Goal: Task Accomplishment & Management: Use online tool/utility

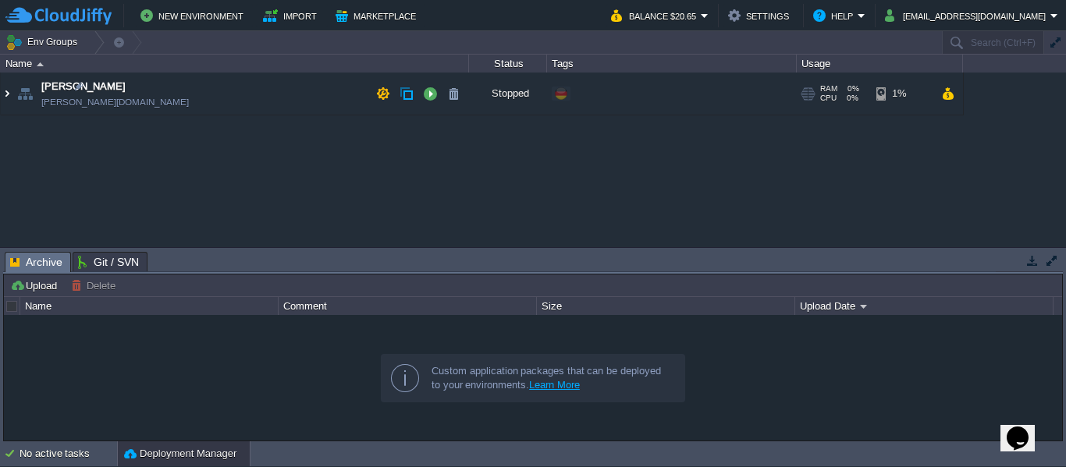
click at [11, 96] on img at bounding box center [7, 94] width 12 height 42
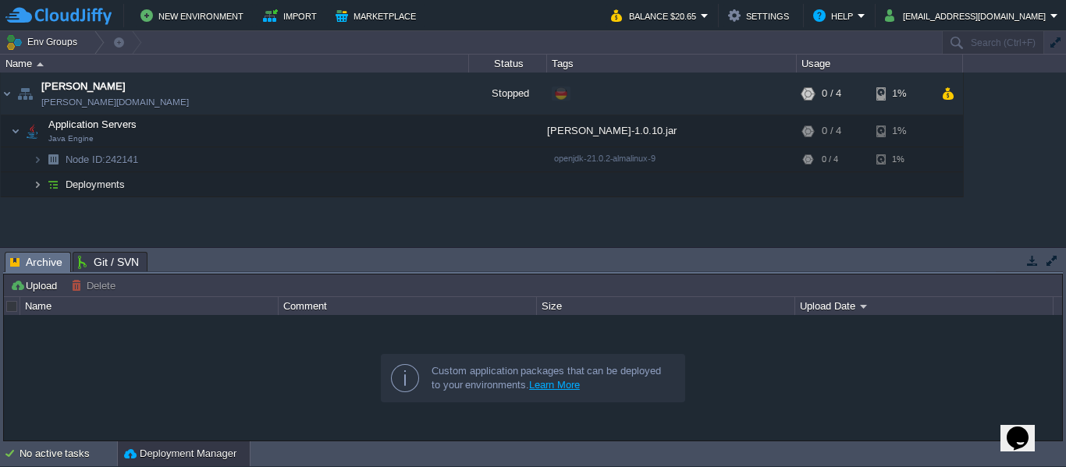
click at [41, 183] on img at bounding box center [37, 184] width 9 height 24
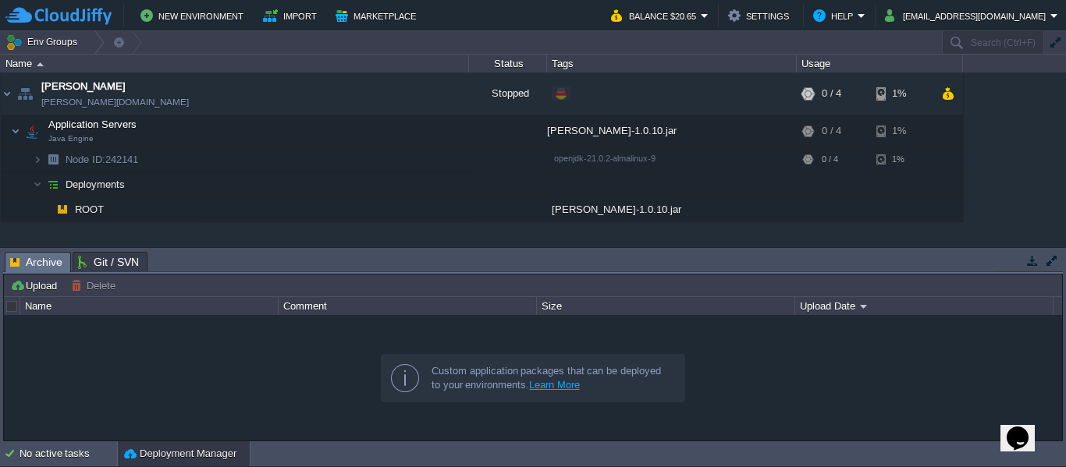
click at [67, 208] on img at bounding box center [62, 209] width 22 height 24
click at [377, 92] on button "button" at bounding box center [383, 94] width 14 height 14
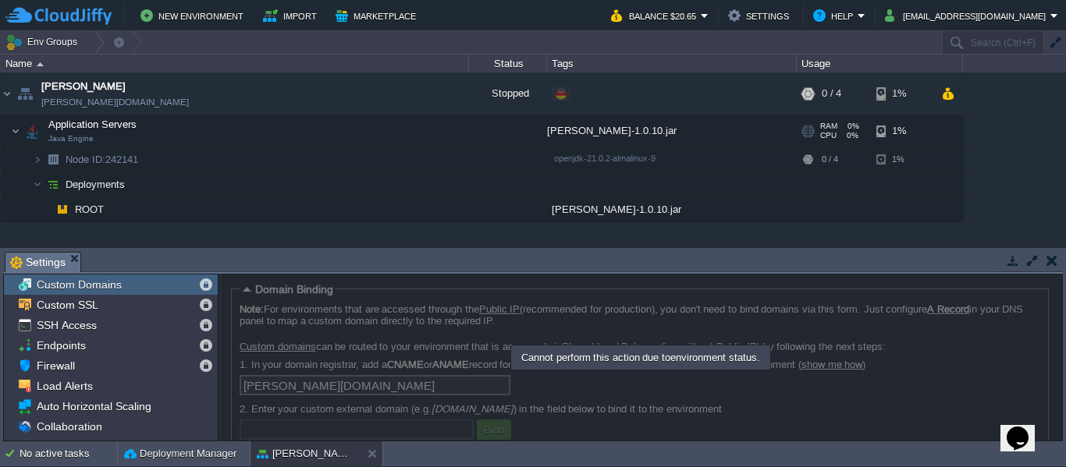
click at [268, 133] on td "Application Servers Java Engine" at bounding box center [235, 131] width 468 height 32
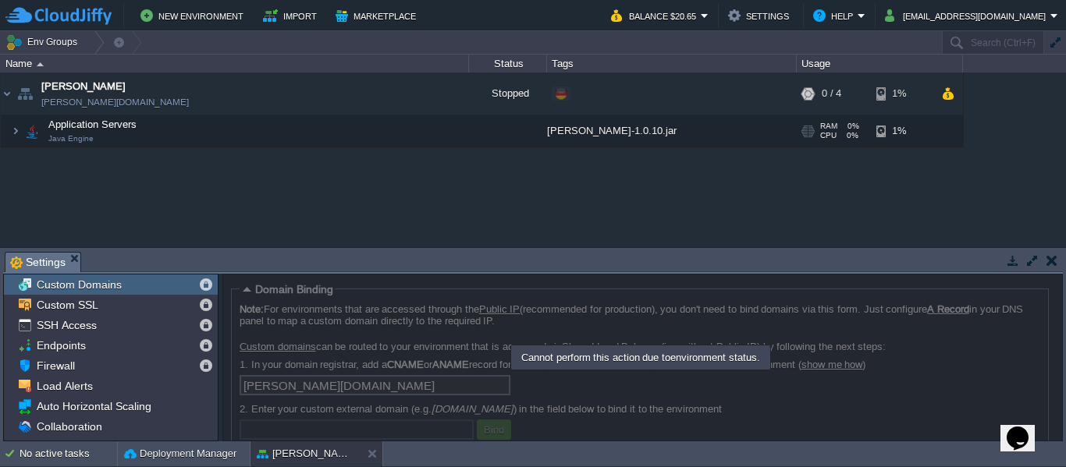
click at [310, 131] on td "Application Servers Java Engine" at bounding box center [235, 131] width 468 height 32
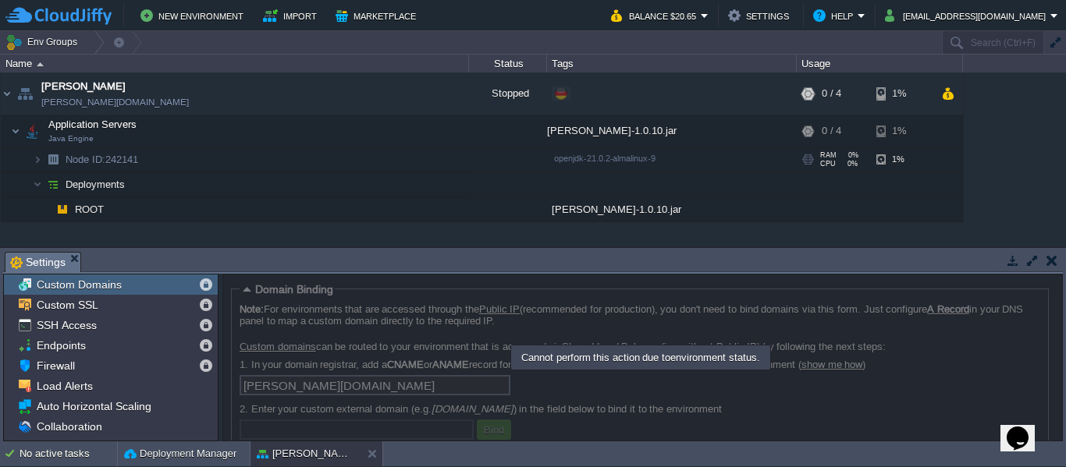
click at [145, 159] on td "Node ID: 242141" at bounding box center [235, 159] width 468 height 25
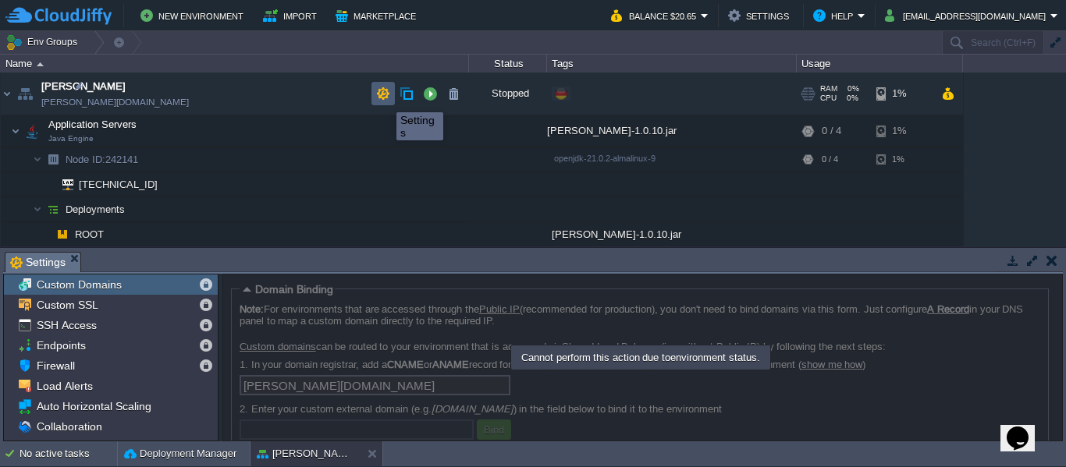
click at [385, 98] on button "button" at bounding box center [383, 94] width 14 height 14
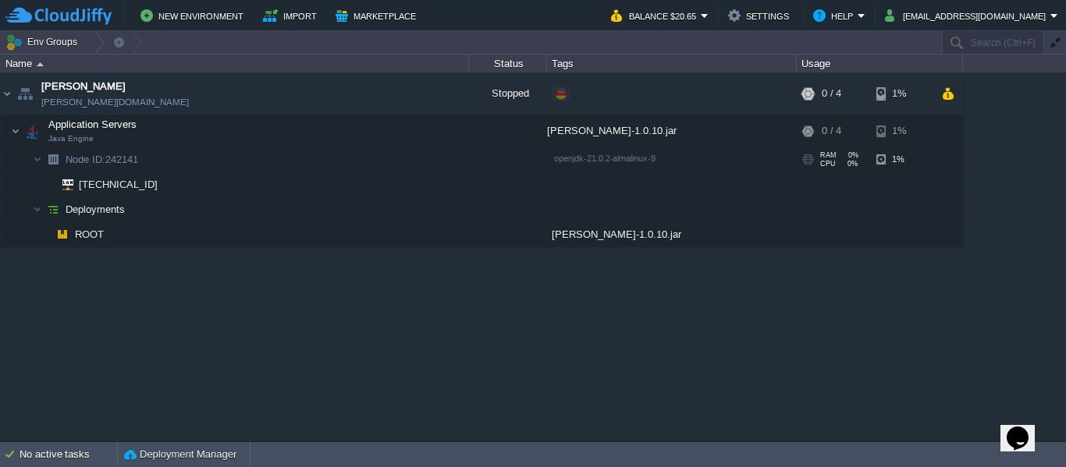
click at [101, 160] on span "Node ID:" at bounding box center [86, 160] width 40 height 12
click at [102, 127] on span "Application Servers" at bounding box center [93, 124] width 92 height 13
click at [97, 209] on span "Deployments" at bounding box center [95, 209] width 63 height 13
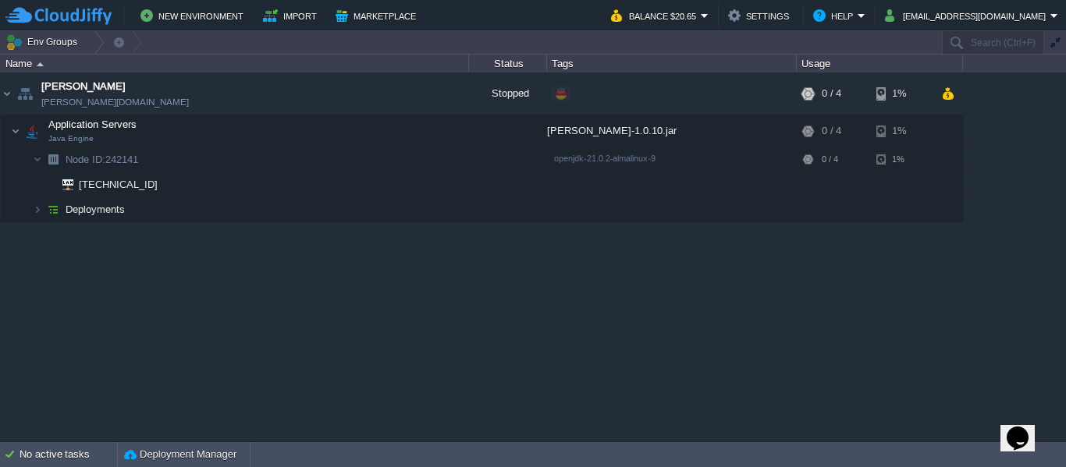
click at [97, 209] on span "Deployments" at bounding box center [95, 209] width 63 height 13
click at [89, 209] on span "Deployments" at bounding box center [95, 209] width 63 height 13
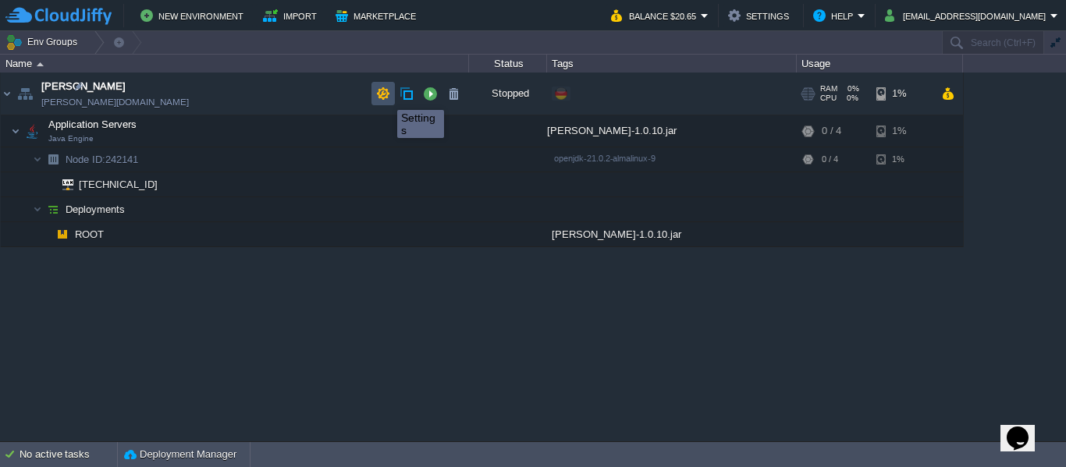
click at [385, 96] on button "button" at bounding box center [383, 94] width 14 height 14
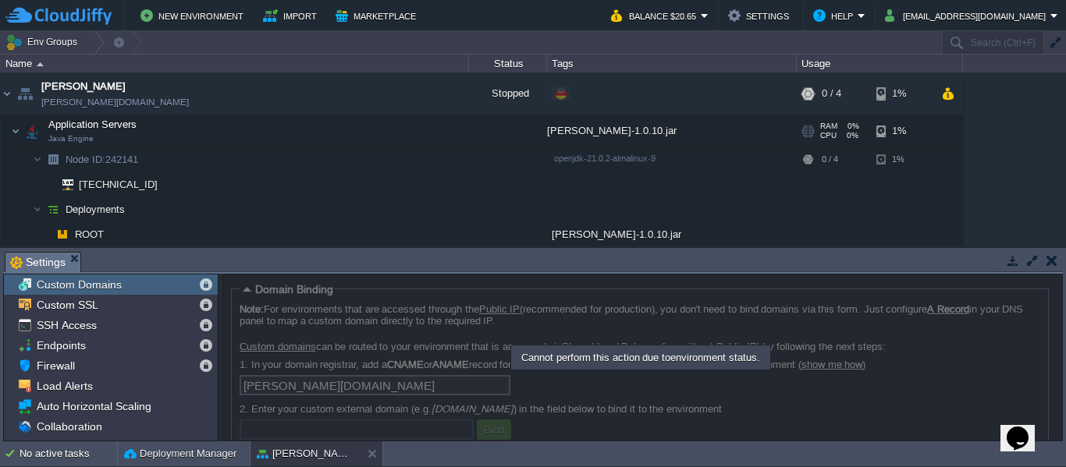
click at [250, 130] on td "Application Servers Java Engine" at bounding box center [235, 131] width 468 height 32
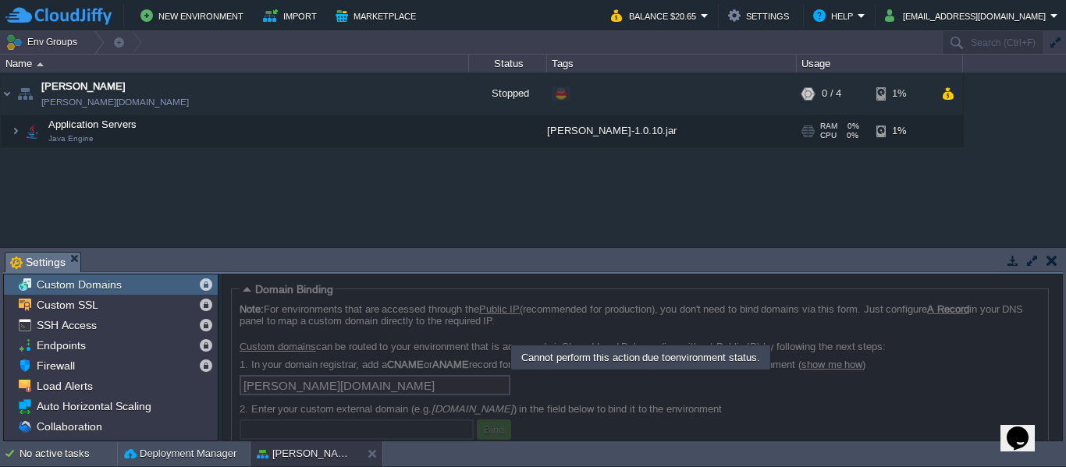
click at [246, 136] on td "Application Servers Java Engine" at bounding box center [235, 131] width 468 height 32
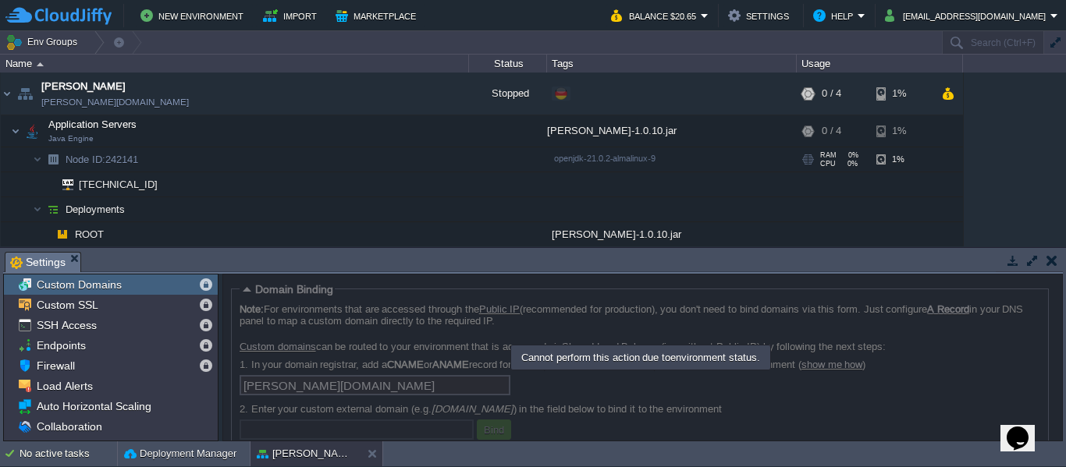
click at [205, 163] on td "Node ID: 242141" at bounding box center [235, 159] width 468 height 25
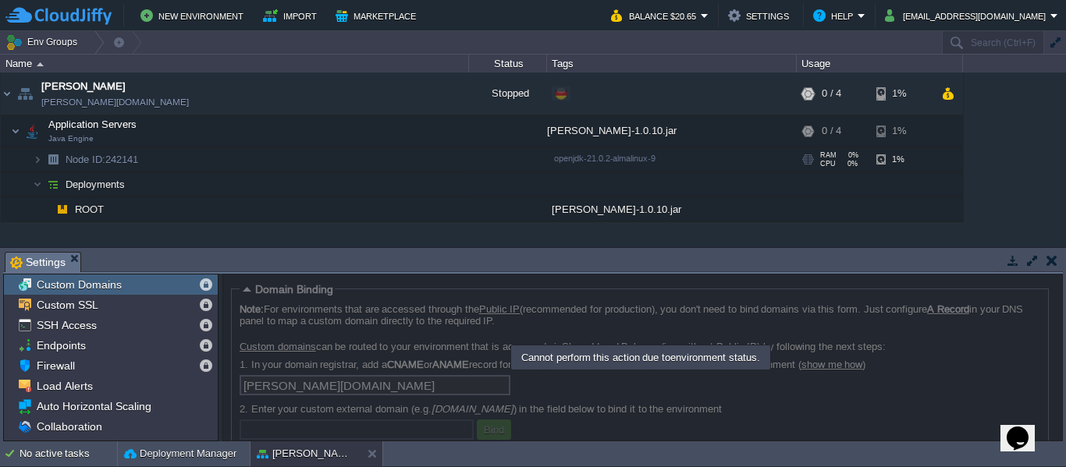
click at [204, 163] on td "Node ID: 242141" at bounding box center [235, 159] width 468 height 25
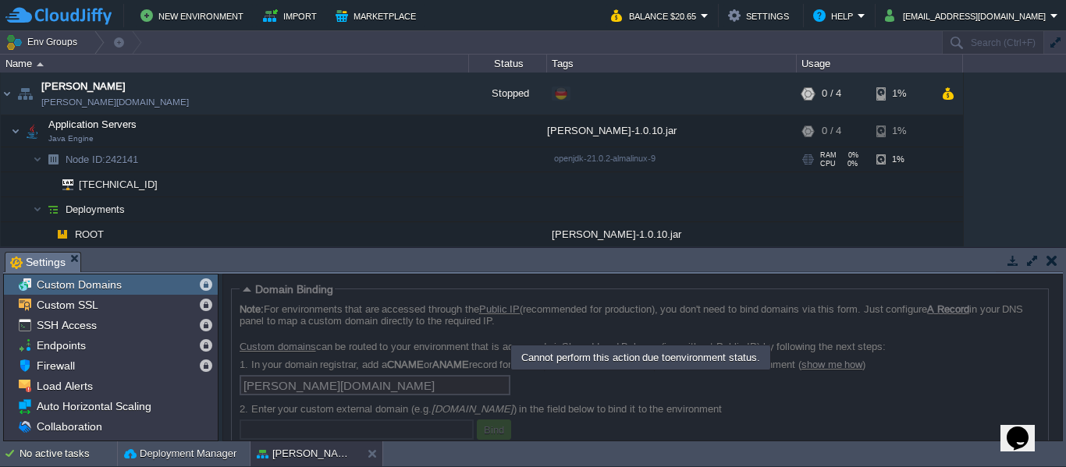
scroll to position [1, 0]
click at [426, 94] on button "button" at bounding box center [430, 93] width 14 height 14
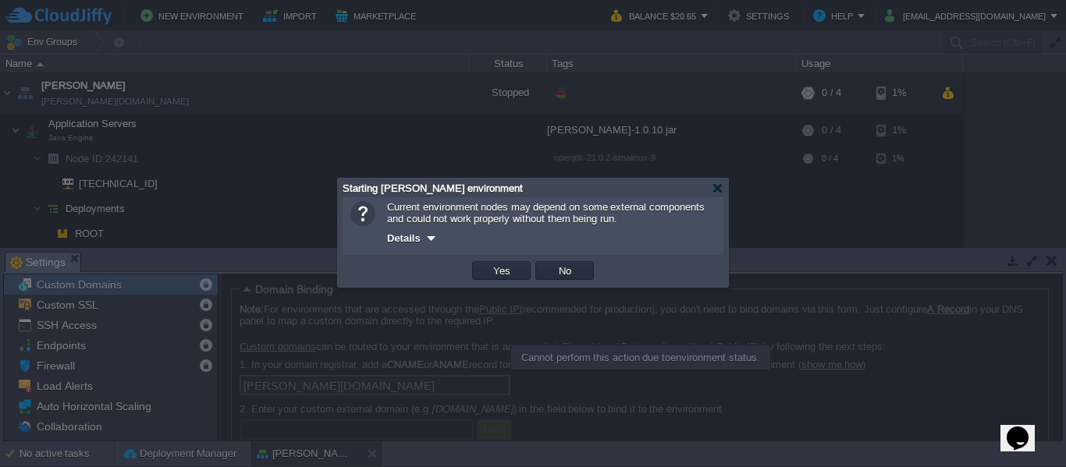
click at [486, 267] on td "Yes" at bounding box center [501, 270] width 59 height 19
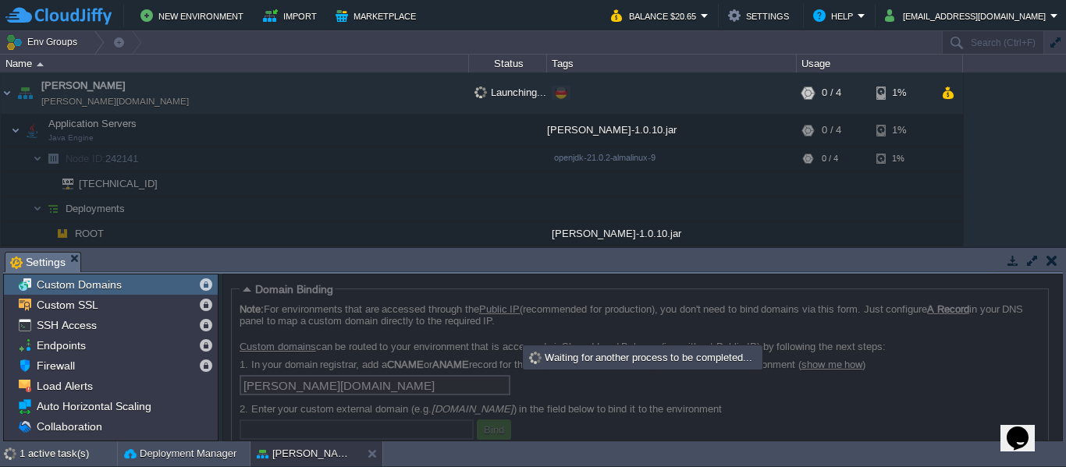
scroll to position [0, 0]
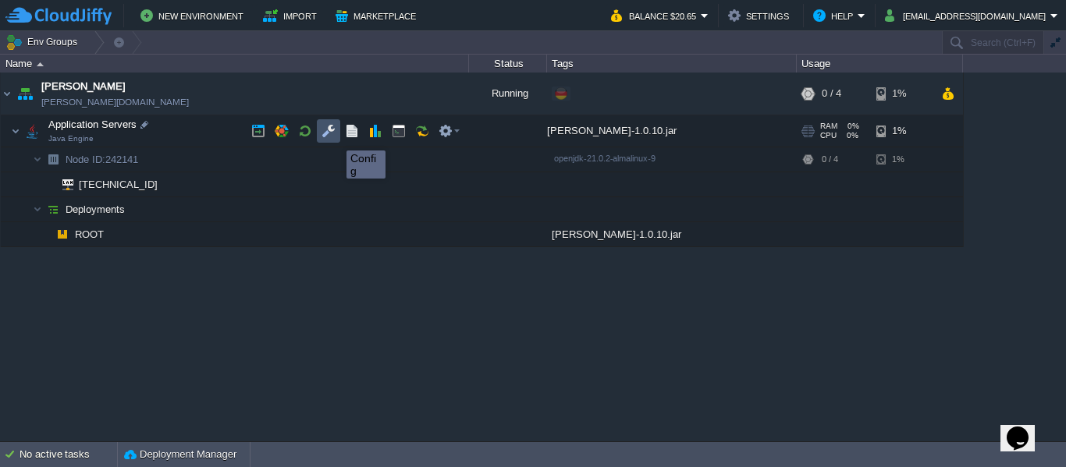
click at [328, 137] on button "button" at bounding box center [328, 131] width 14 height 14
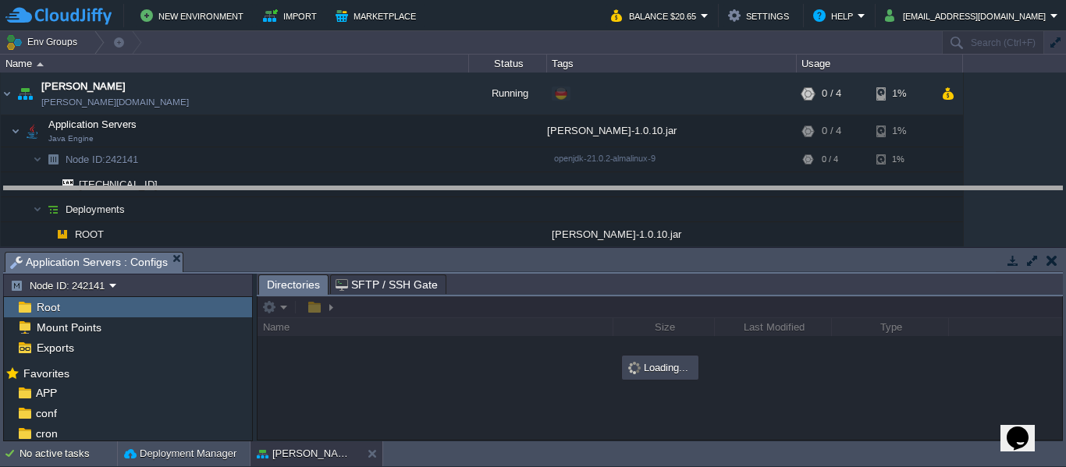
drag, startPoint x: 340, startPoint y: 257, endPoint x: 340, endPoint y: 161, distance: 96.0
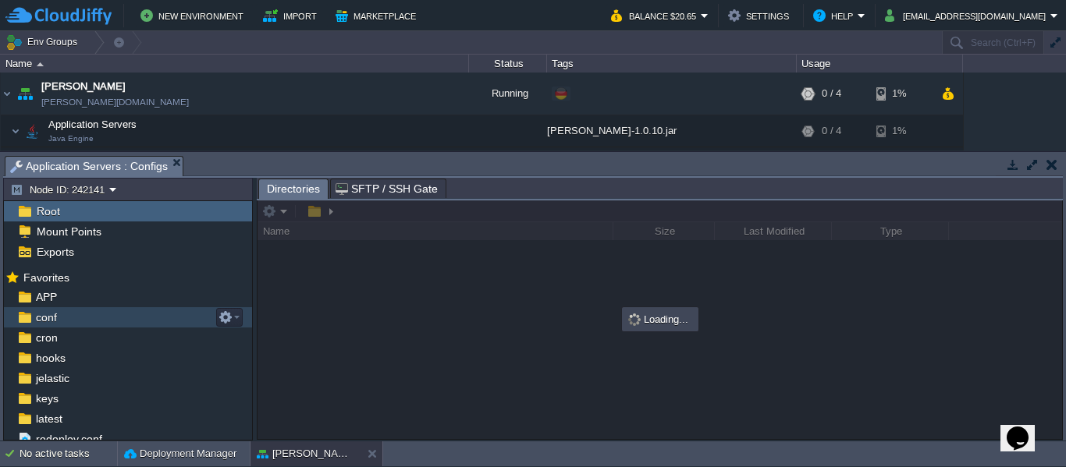
click at [73, 320] on div "conf" at bounding box center [128, 317] width 248 height 20
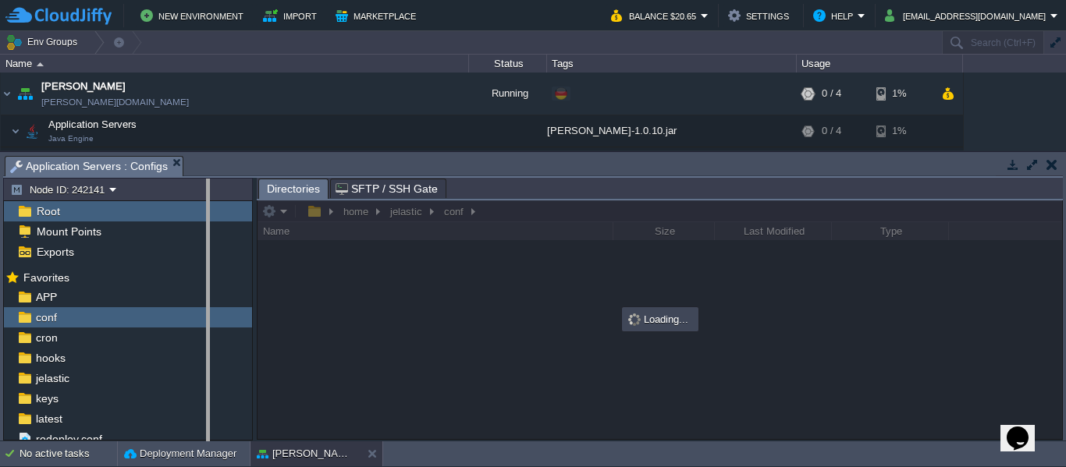
drag, startPoint x: 253, startPoint y: 261, endPoint x: 206, endPoint y: 264, distance: 46.9
click at [206, 264] on body "New Environment Import Marketplace Bonus $0.00 Upgrade Account Balance $20.65 S…" at bounding box center [533, 233] width 1066 height 467
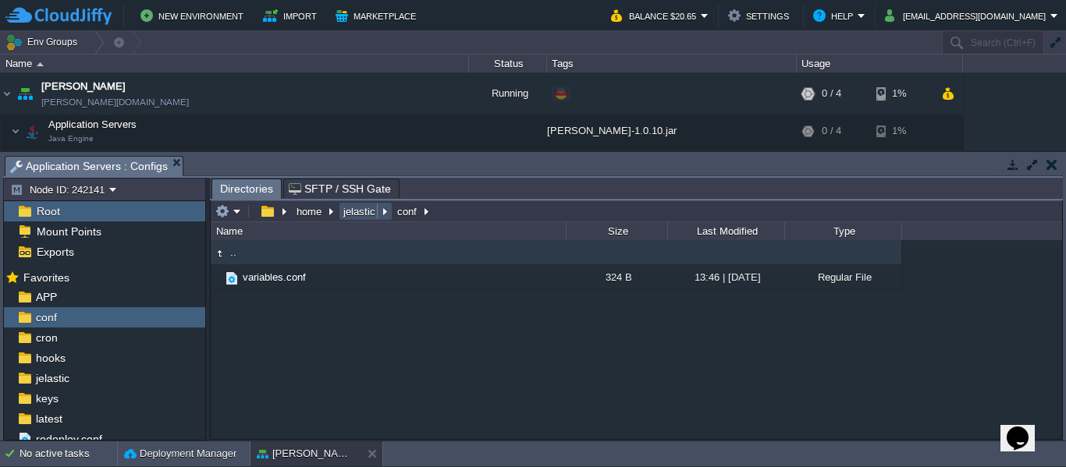
click at [356, 208] on button "jelastic" at bounding box center [360, 211] width 38 height 14
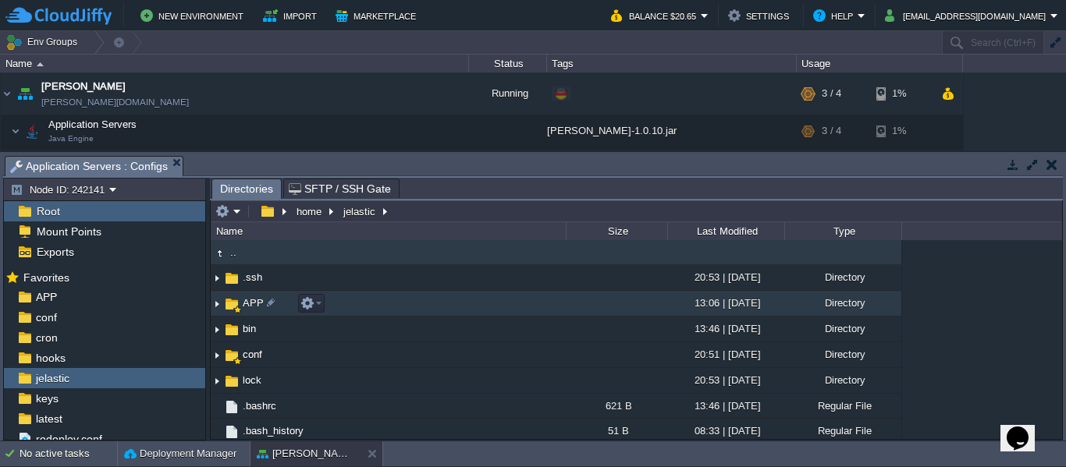
click at [217, 305] on img at bounding box center [217, 304] width 12 height 24
click at [286, 302] on td "APP" at bounding box center [388, 304] width 355 height 26
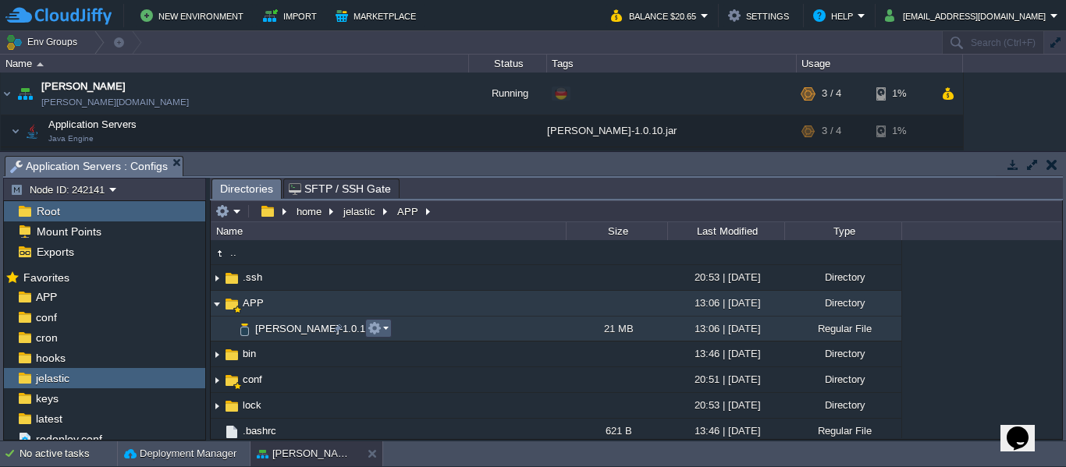
click at [386, 331] on em at bounding box center [377, 328] width 21 height 14
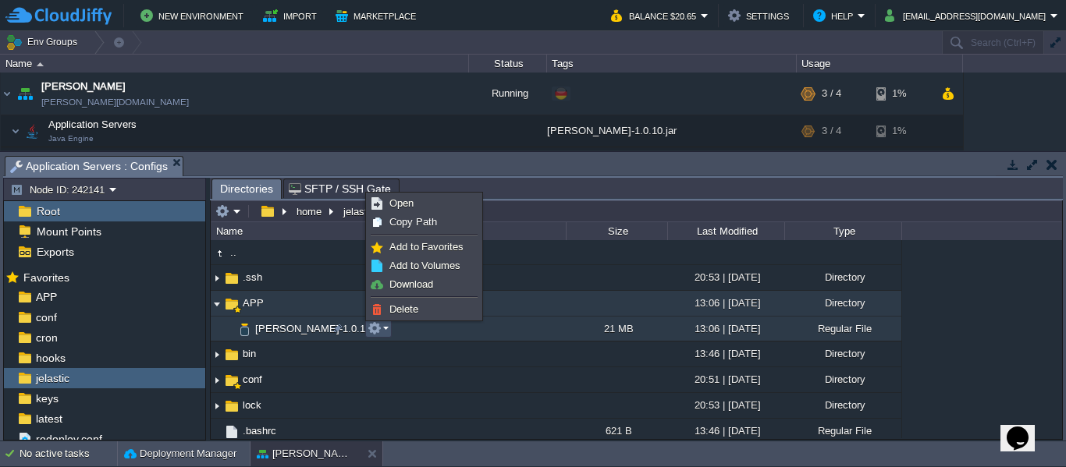
click at [215, 308] on img at bounding box center [217, 304] width 12 height 24
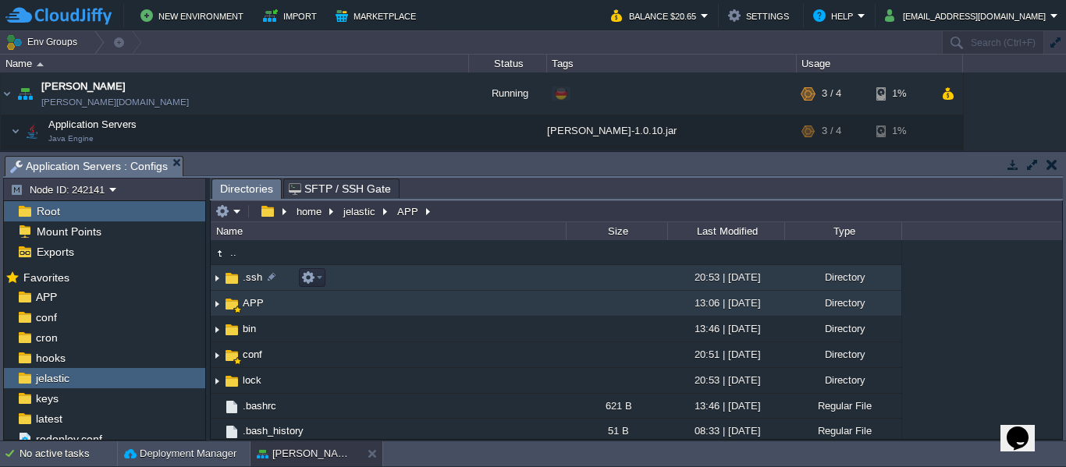
click at [218, 283] on img at bounding box center [217, 278] width 12 height 24
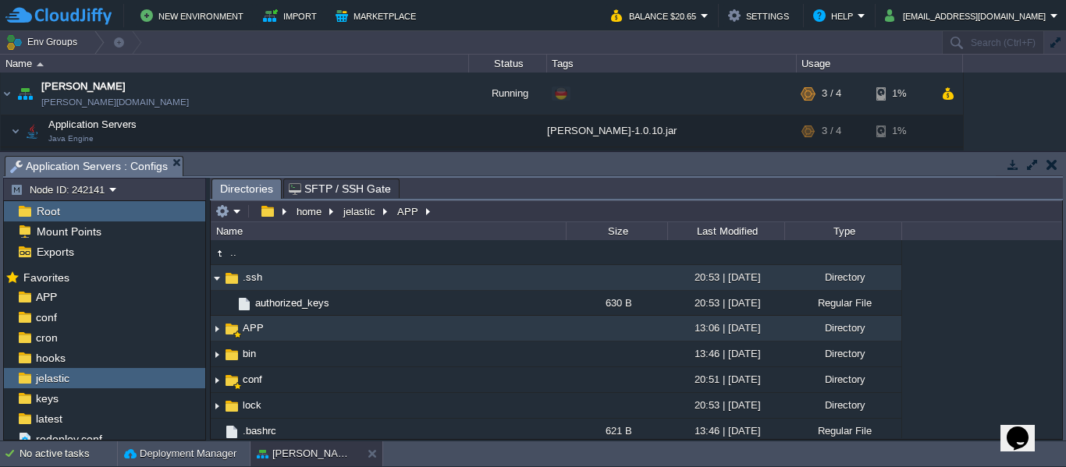
click at [218, 281] on img at bounding box center [217, 278] width 12 height 24
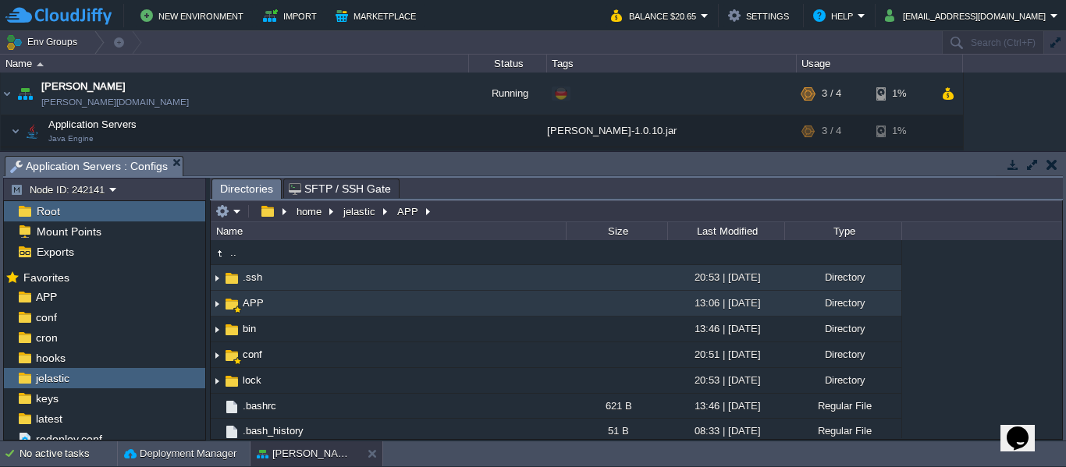
click at [218, 281] on img at bounding box center [217, 278] width 12 height 24
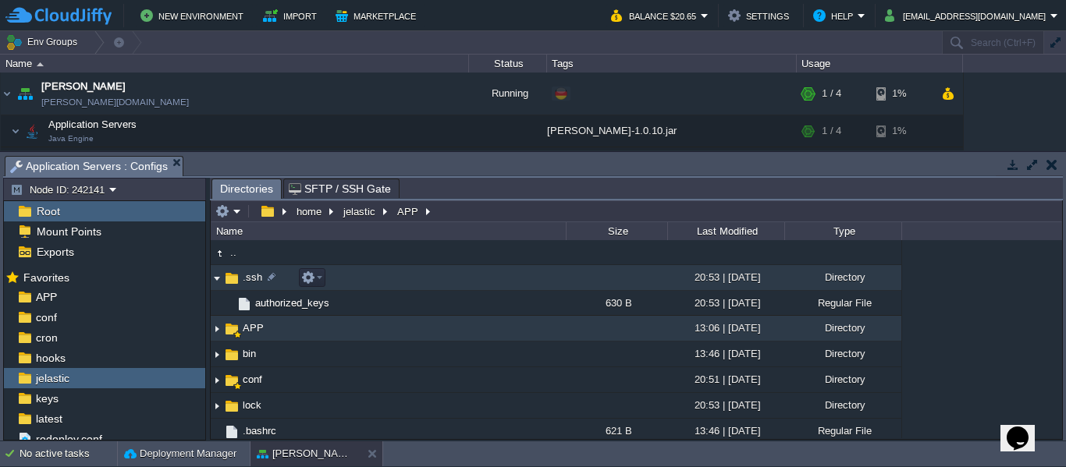
click at [217, 280] on img at bounding box center [217, 278] width 12 height 24
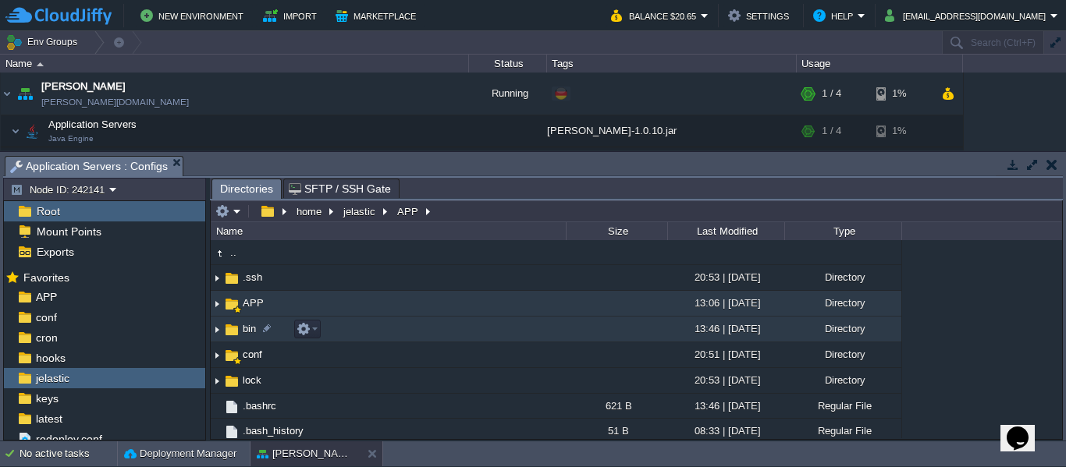
click at [215, 328] on img at bounding box center [217, 330] width 12 height 24
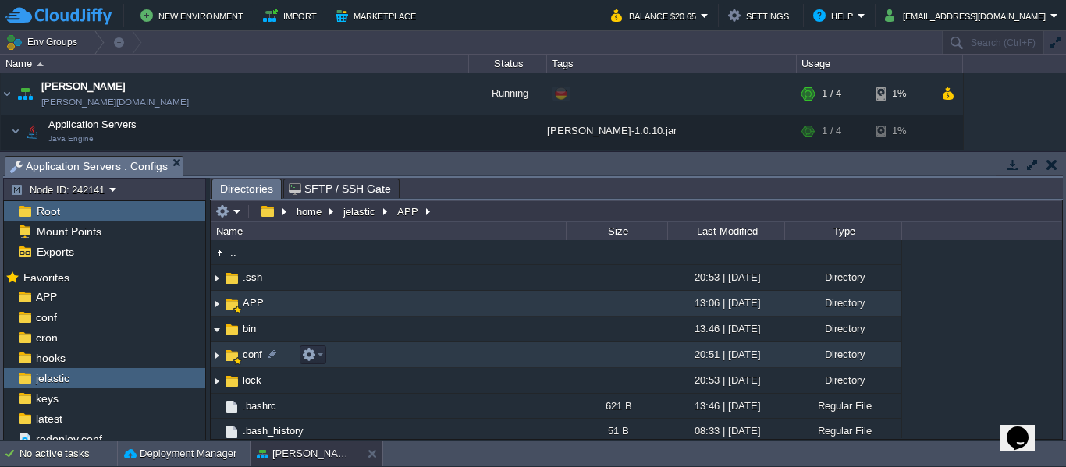
click at [216, 355] on img at bounding box center [217, 355] width 12 height 24
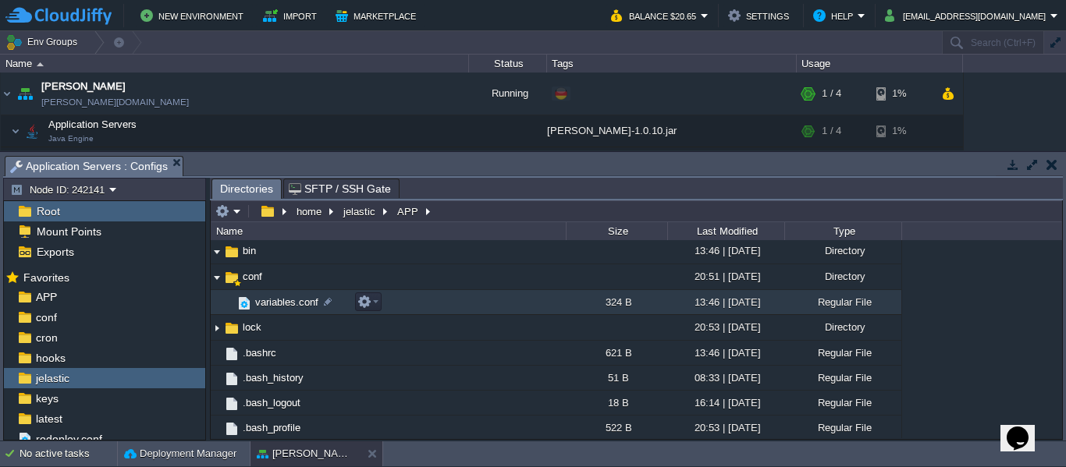
click at [258, 304] on span "variables.conf" at bounding box center [287, 302] width 68 height 13
click at [374, 306] on em at bounding box center [367, 302] width 21 height 14
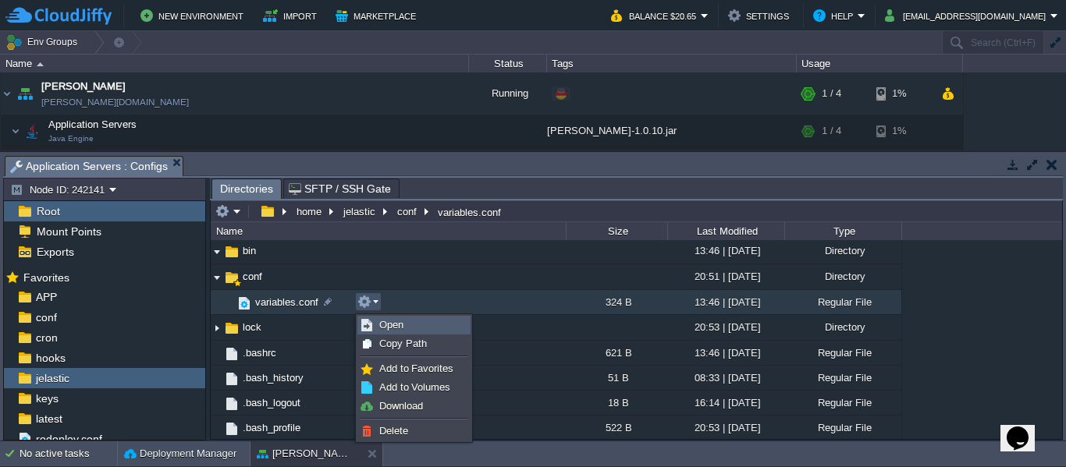
click at [383, 317] on link "Open" at bounding box center [414, 325] width 112 height 17
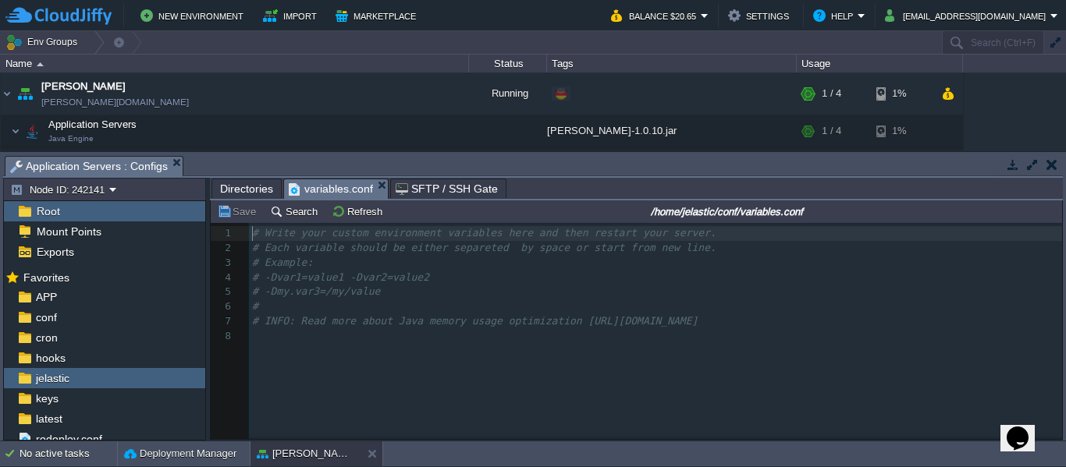
scroll to position [5, 0]
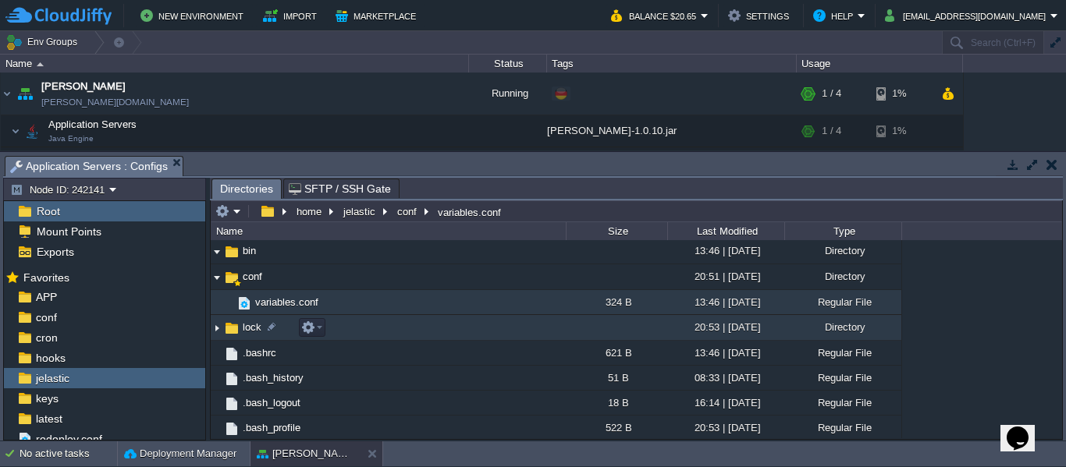
click at [215, 332] on img at bounding box center [217, 328] width 12 height 24
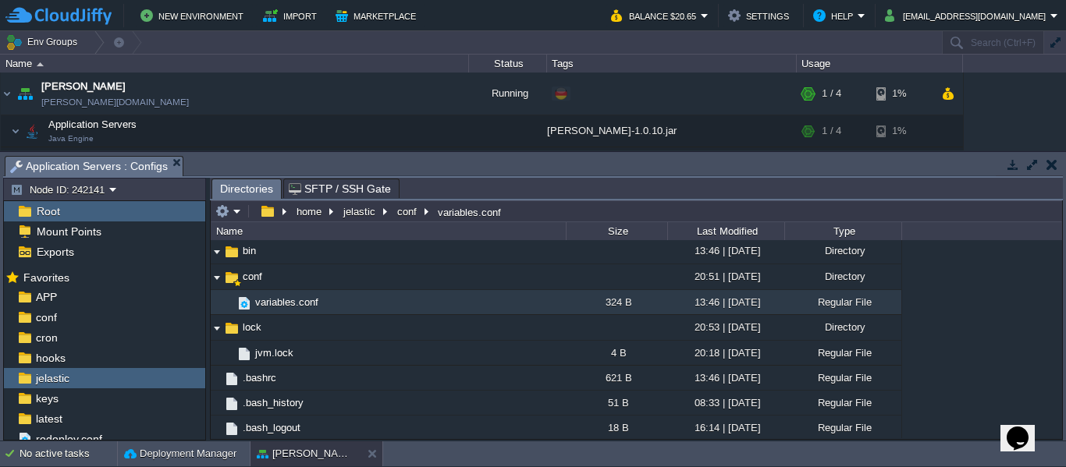
click at [56, 213] on span "Root" at bounding box center [48, 211] width 29 height 14
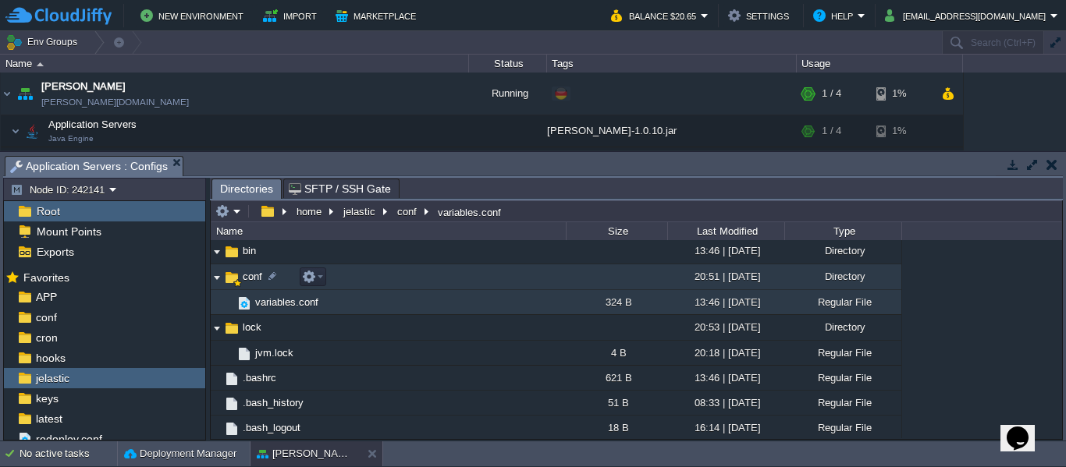
click at [215, 281] on img at bounding box center [217, 277] width 12 height 24
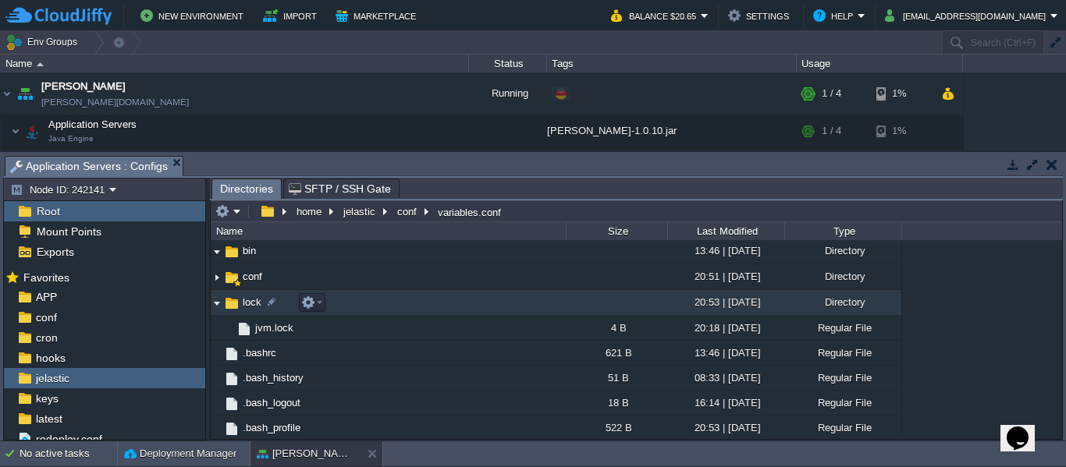
click at [215, 300] on img at bounding box center [217, 303] width 12 height 24
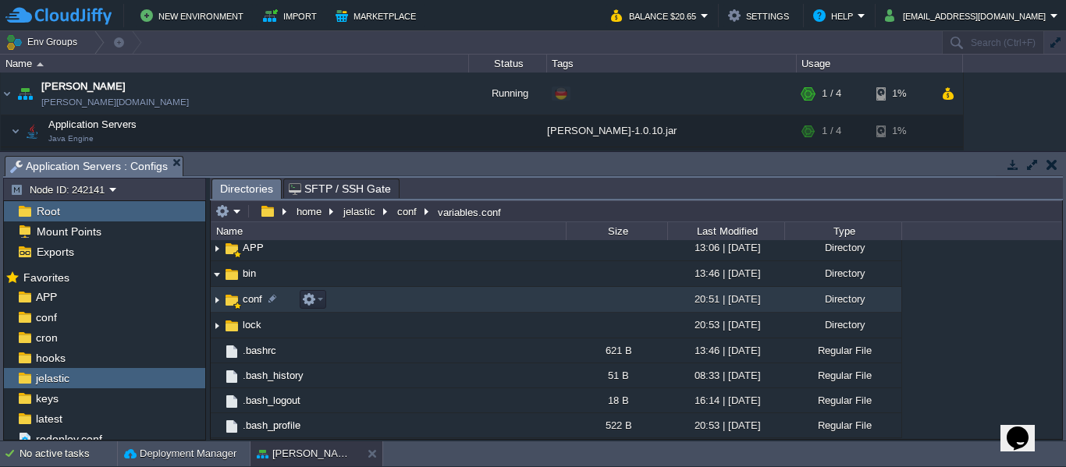
scroll to position [55, 0]
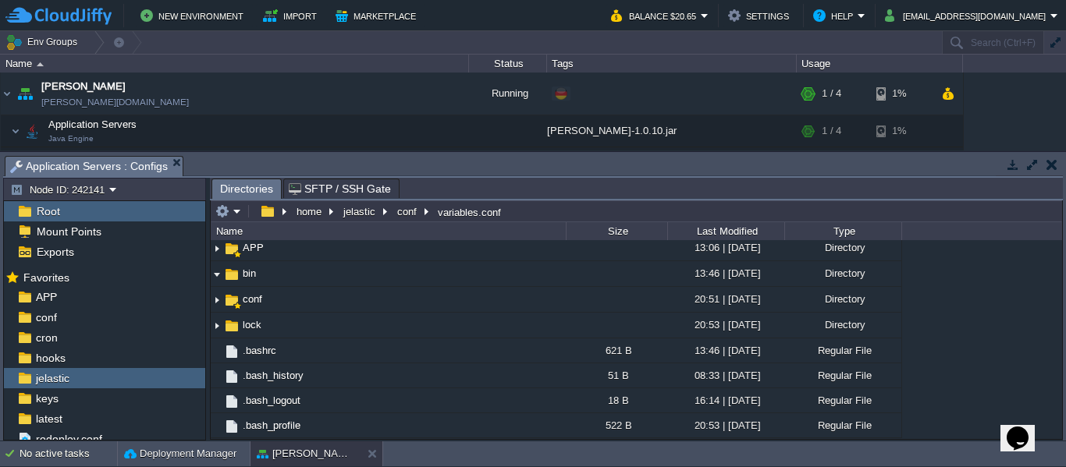
click at [167, 164] on em "Application Servers : Configs" at bounding box center [96, 167] width 172 height 20
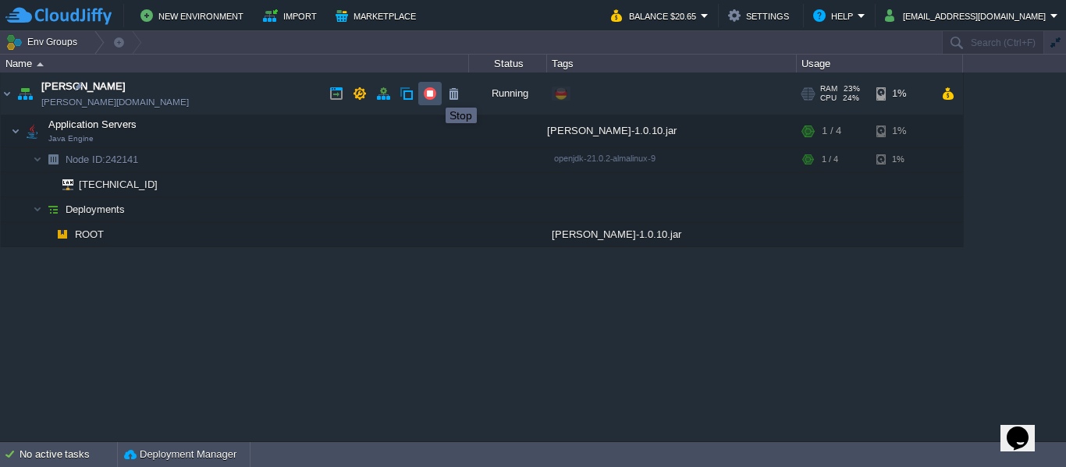
click at [434, 94] on button "button" at bounding box center [430, 94] width 14 height 14
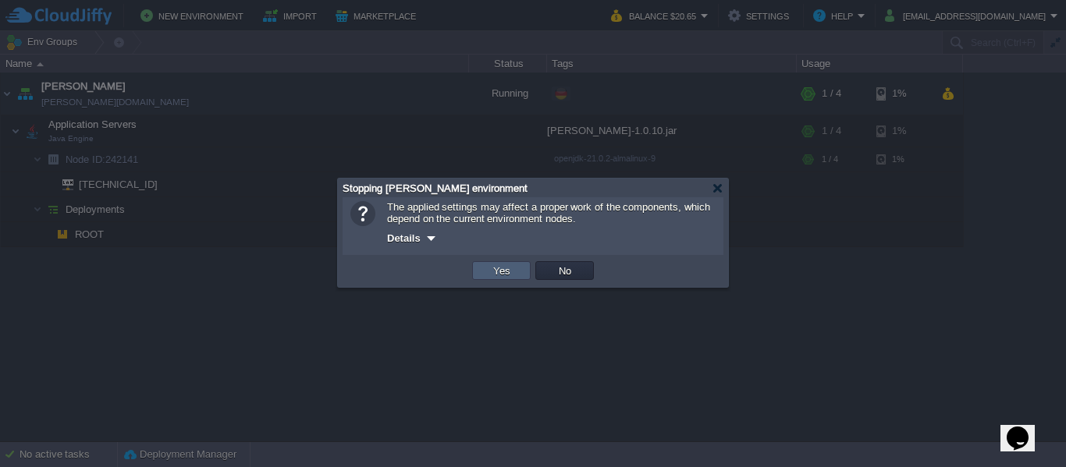
click at [495, 267] on button "Yes" at bounding box center [501, 271] width 27 height 14
